Goal: Check status

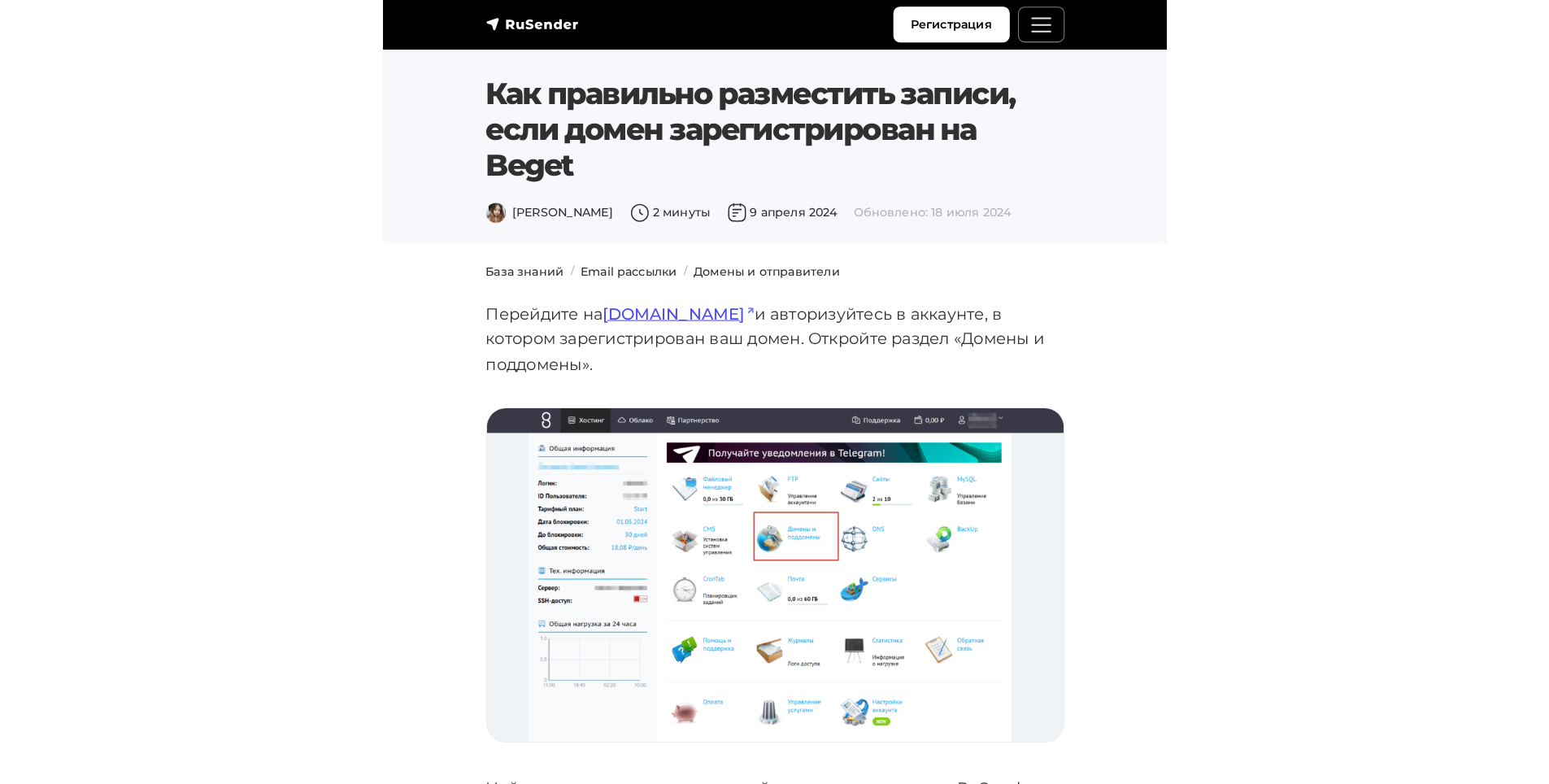
scroll to position [6694, 0]
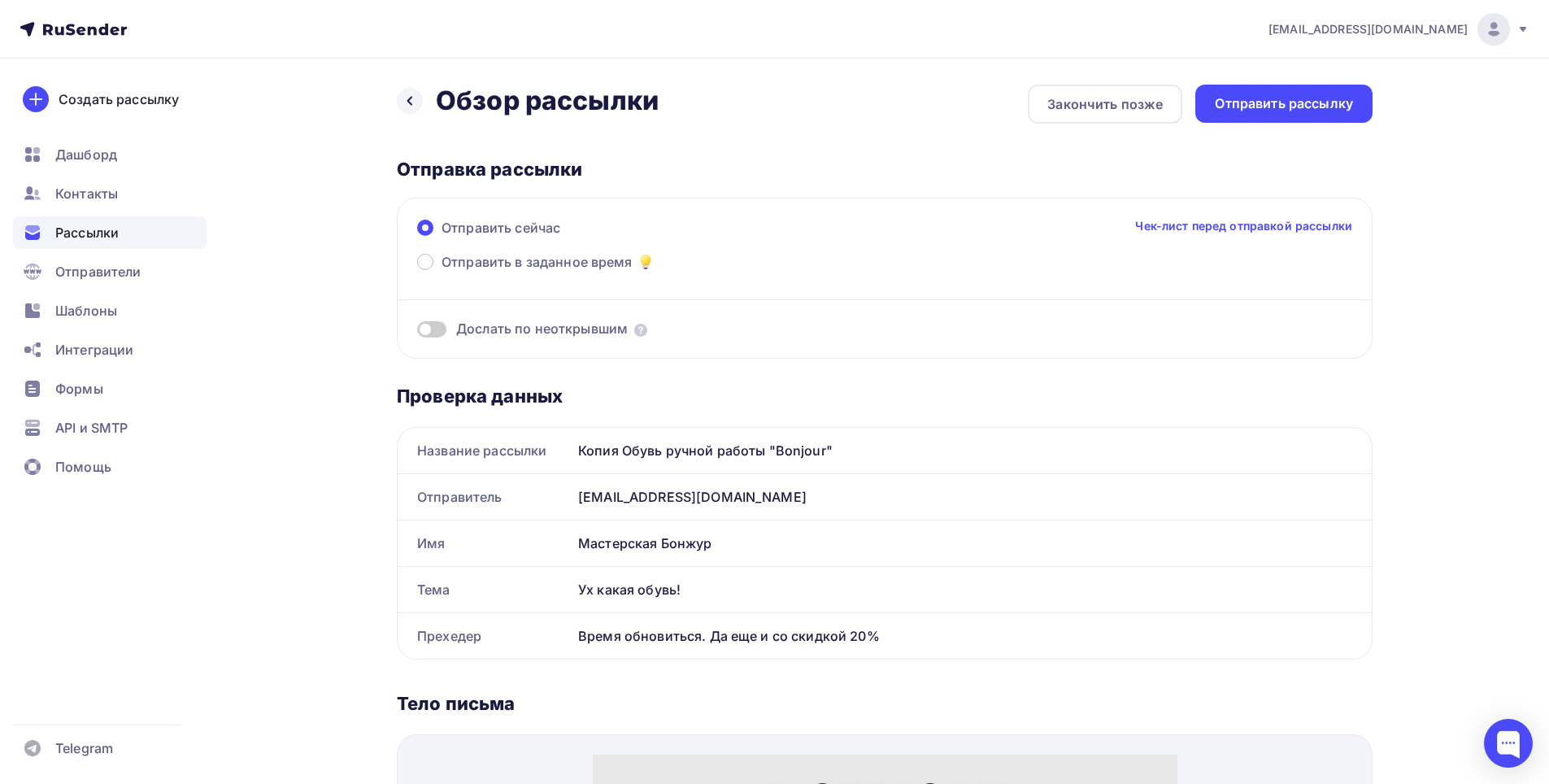
click at [94, 233] on span "Рассылки" at bounding box center [87, 233] width 63 height 19
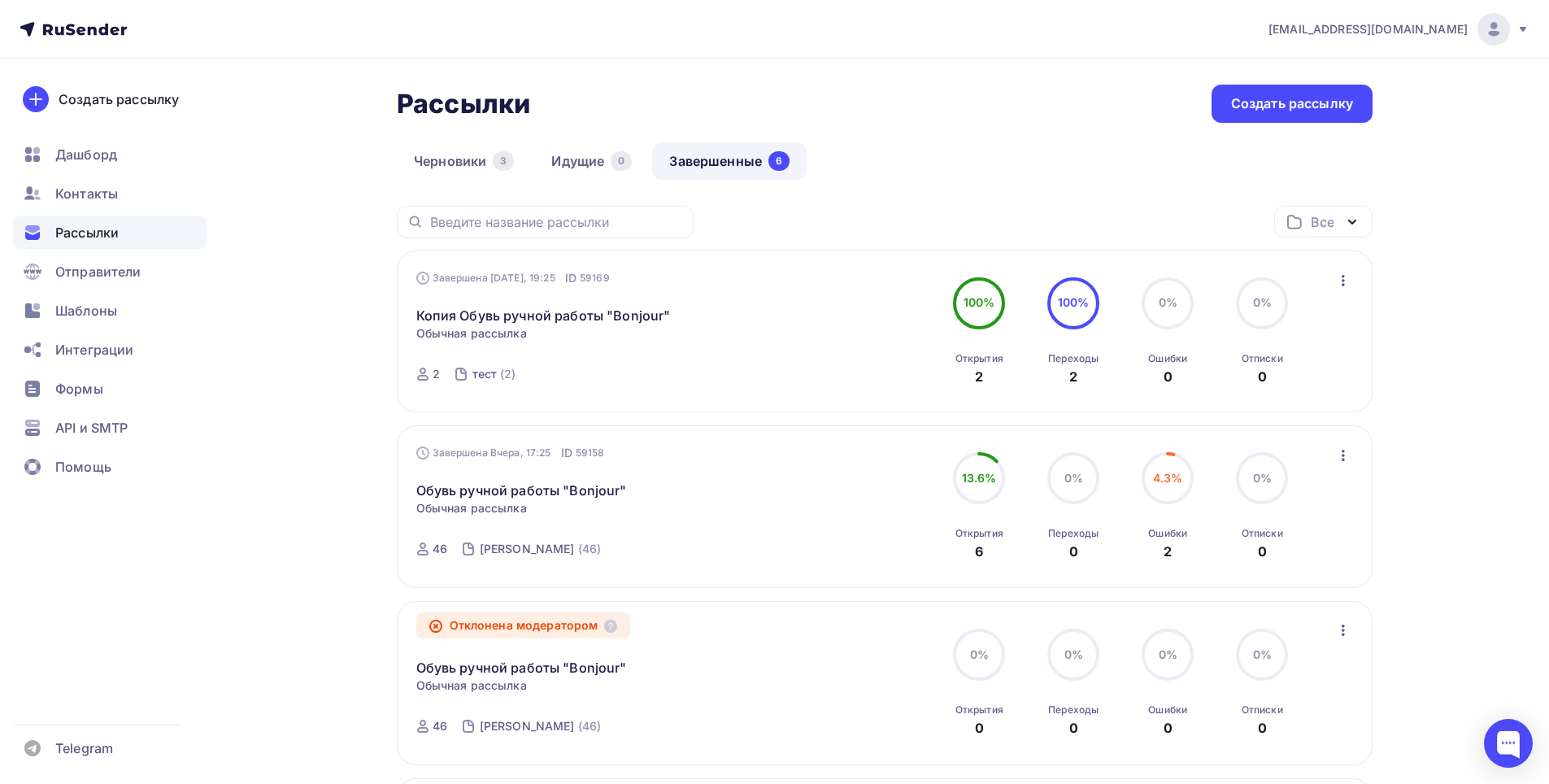
click at [826, 473] on div "Завершена [DATE], 17:25 ID 59158 Обувь ручной работы "Bonjour" Статистика Обзор…" at bounding box center [885, 507] width 938 height 124
click at [571, 489] on link "Обувь ручной работы "Bonjour"" at bounding box center [522, 490] width 211 height 19
